Goal: Check status: Check status

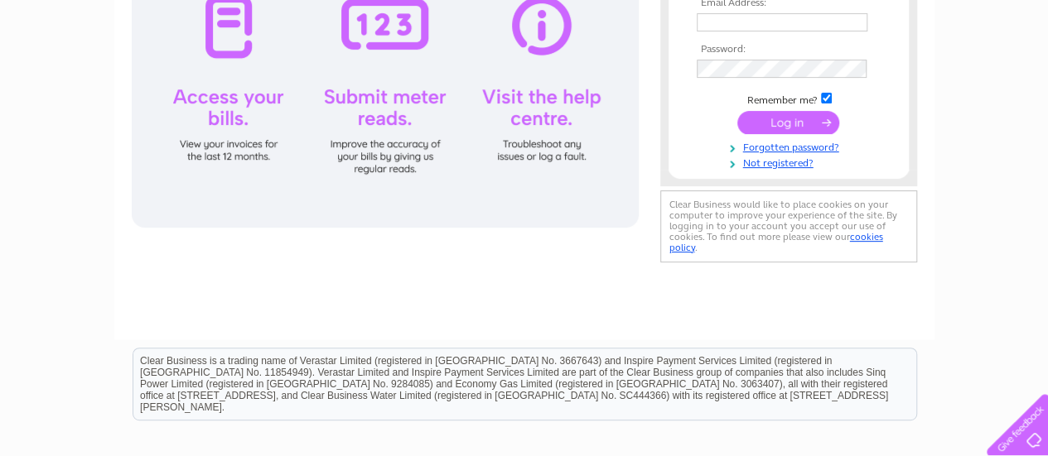
scroll to position [166, 0]
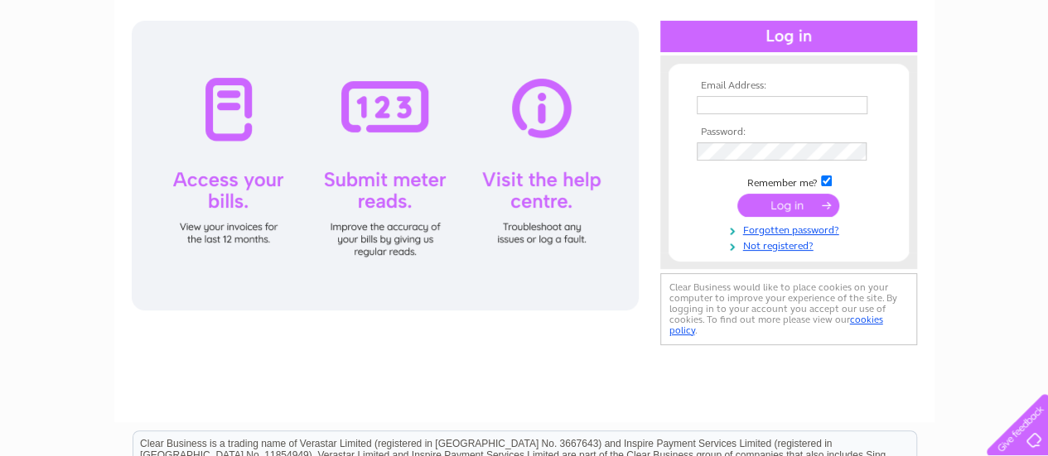
click at [705, 100] on input "text" at bounding box center [782, 105] width 171 height 18
type input "[PERSON_NAME][EMAIL_ADDRESS][DOMAIN_NAME]"
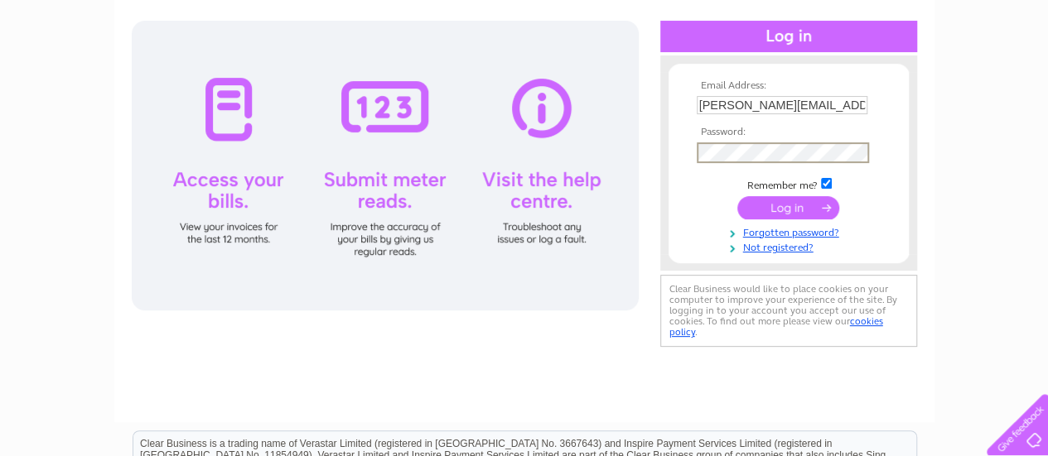
click at [797, 204] on input "submit" at bounding box center [788, 207] width 102 height 23
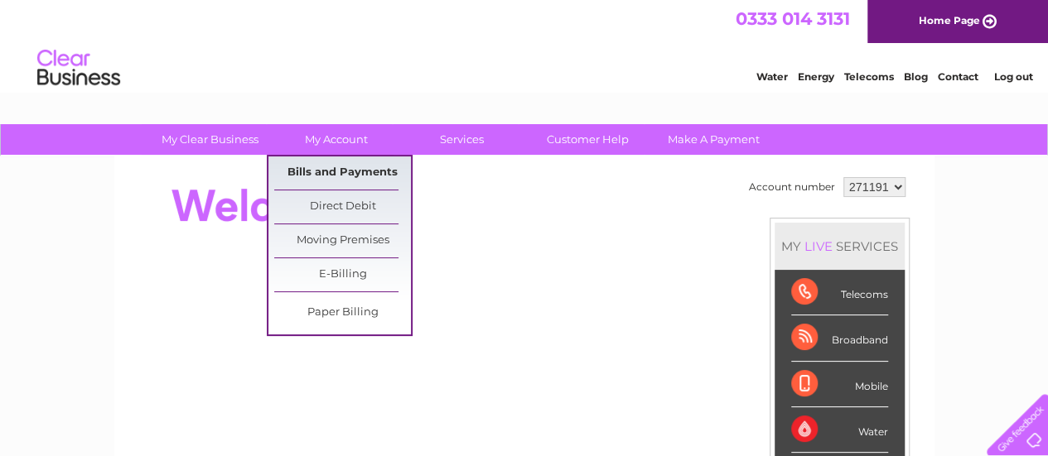
click at [325, 169] on link "Bills and Payments" at bounding box center [342, 173] width 137 height 33
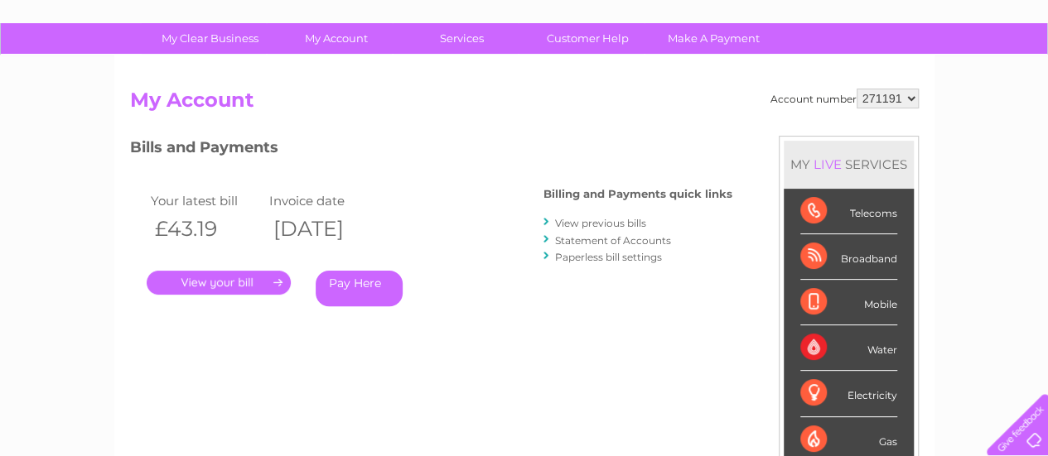
scroll to position [166, 0]
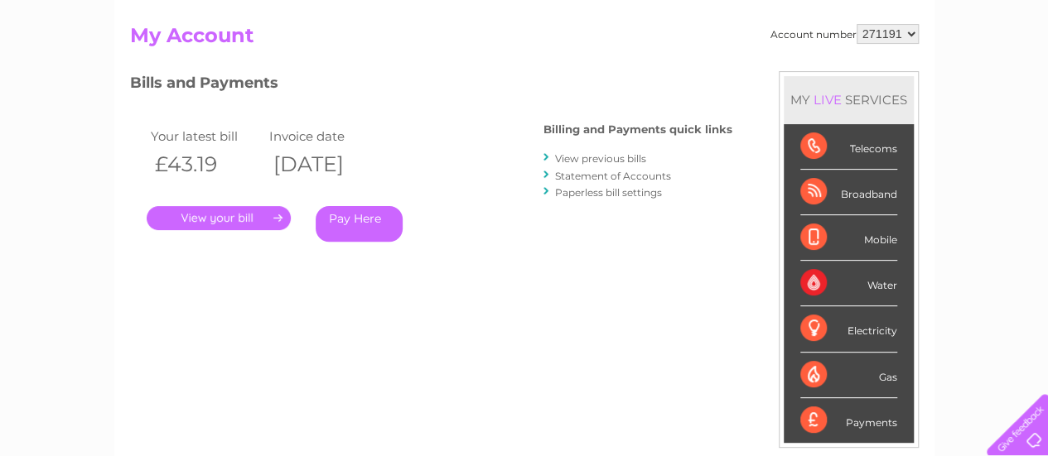
click at [224, 215] on link "." at bounding box center [219, 218] width 144 height 24
